Goal: Transaction & Acquisition: Obtain resource

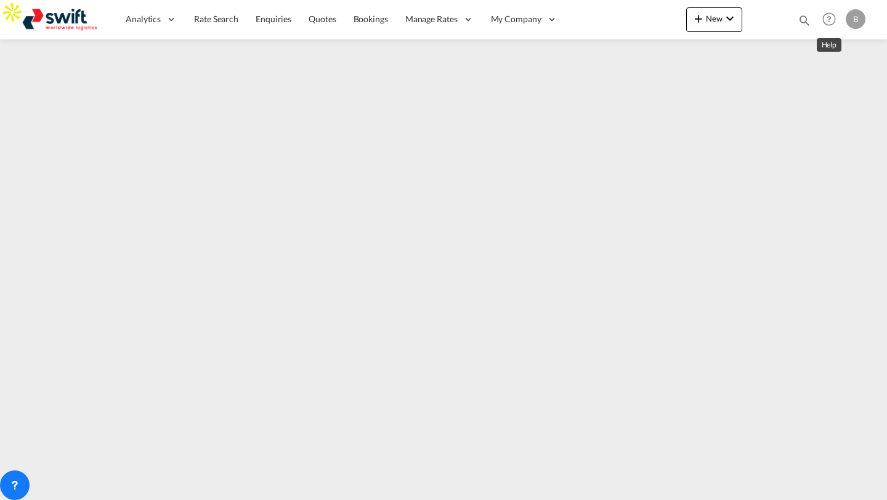
click at [826, 18] on md-icon "Help" at bounding box center [828, 19] width 21 height 21
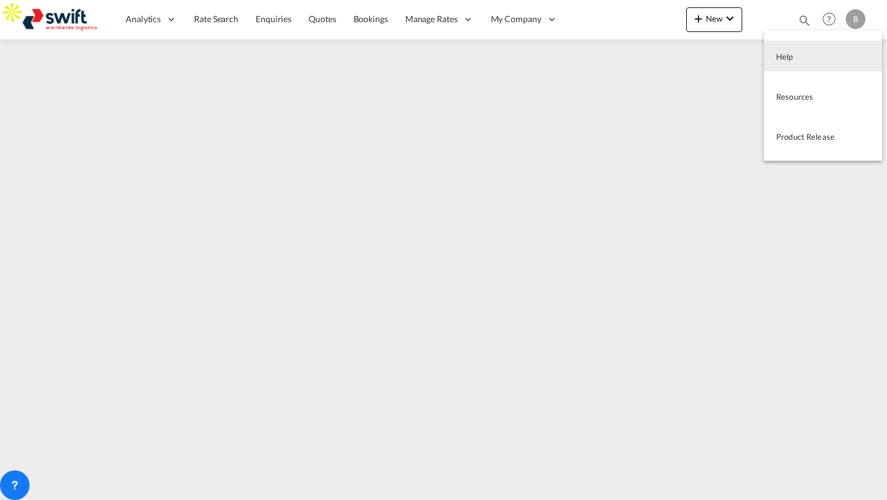
click at [203, 19] on md-backdrop at bounding box center [443, 250] width 887 height 500
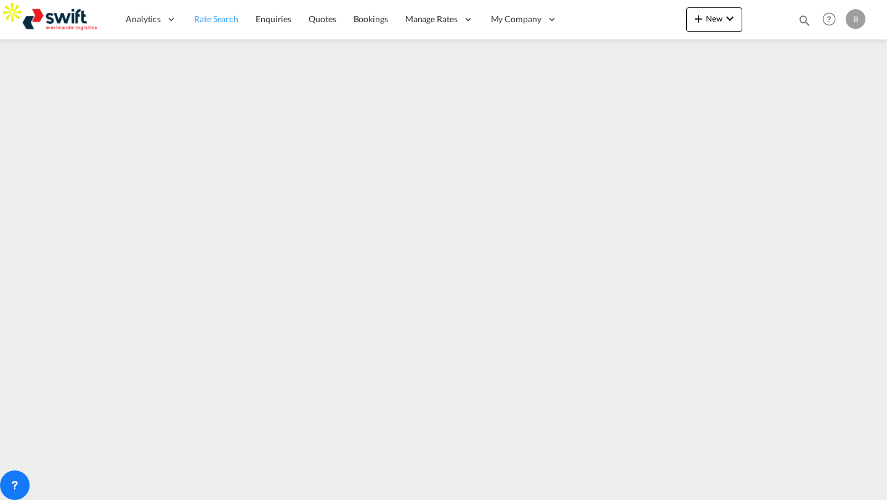
click at [203, 19] on span "Rate Search" at bounding box center [216, 19] width 44 height 10
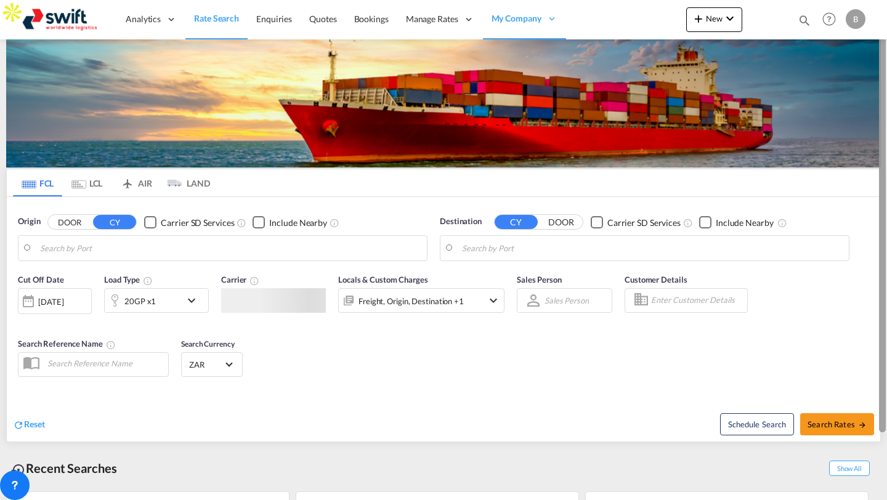
click at [886, 356] on body "Analytics Reports Dashboard Rate Search Enquiries Quotes Bookings" at bounding box center [443, 250] width 887 height 500
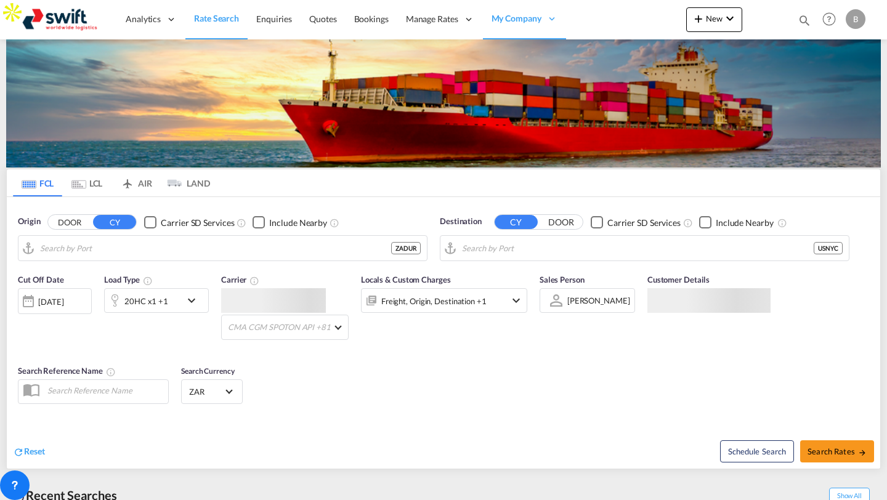
type input "[GEOGRAPHIC_DATA], ZADUR"
type input "[US_STATE], [GEOGRAPHIC_DATA], USNYC"
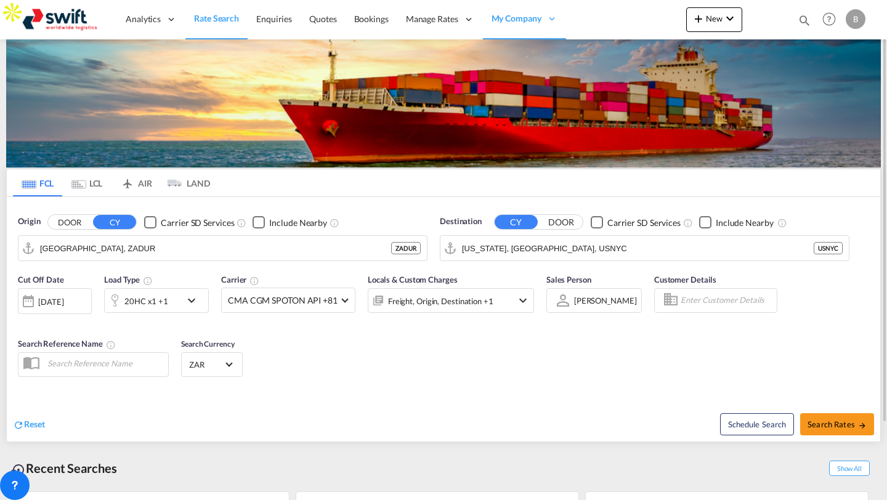
drag, startPoint x: 877, startPoint y: 66, endPoint x: 866, endPoint y: 351, distance: 284.6
click at [866, 351] on body "Analytics Reports Dashboard Rate Search Enquiries Quotes Bookings" at bounding box center [443, 250] width 887 height 500
drag, startPoint x: 880, startPoint y: 62, endPoint x: 871, endPoint y: 332, distance: 269.8
click at [871, 25] on div at bounding box center [443, 25] width 887 height 0
click at [849, 17] on div "B" at bounding box center [855, 19] width 20 height 20
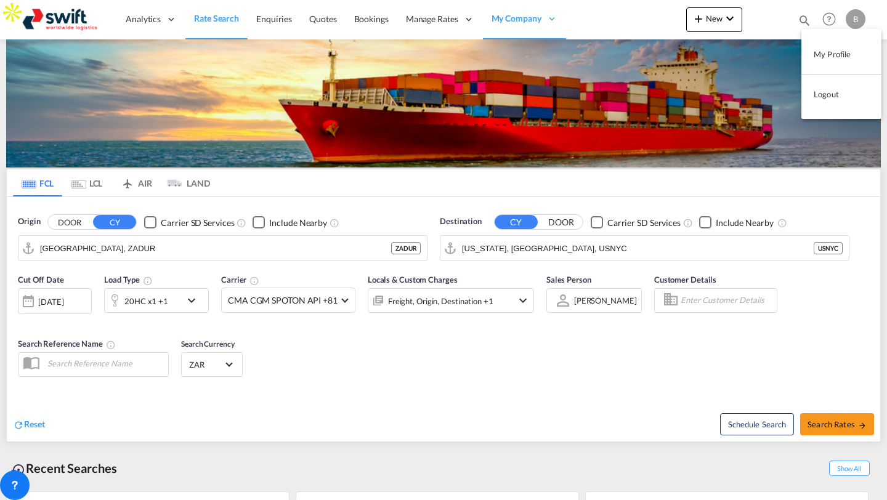
click at [832, 18] on md-backdrop at bounding box center [443, 250] width 887 height 500
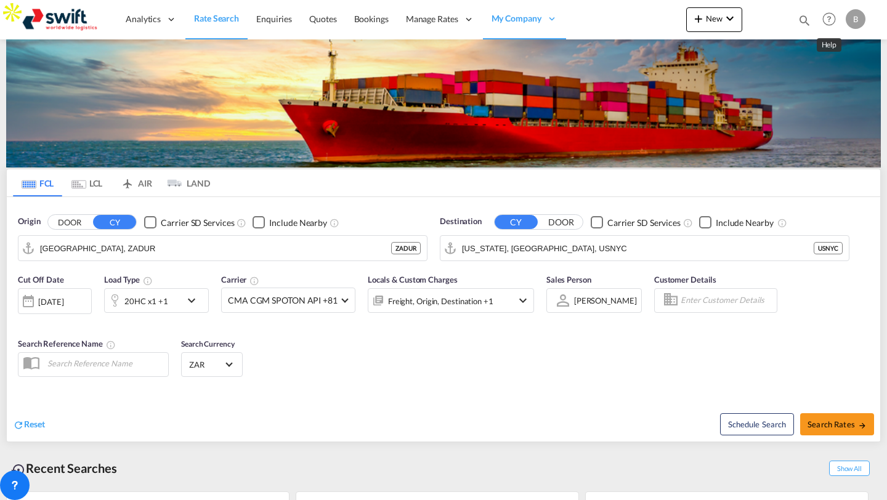
click at [832, 18] on md-icon "Help" at bounding box center [828, 19] width 21 height 21
